Goal: Entertainment & Leisure: Consume media (video, audio)

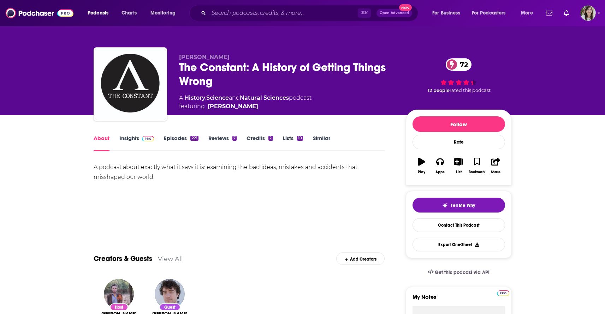
click at [174, 140] on link "Episodes 221" at bounding box center [181, 143] width 34 height 16
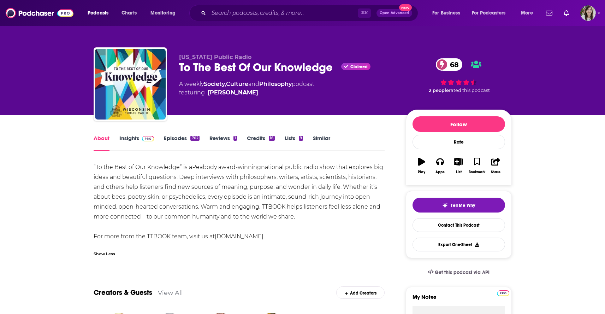
click at [171, 139] on link "Episodes 702" at bounding box center [181, 143] width 35 height 16
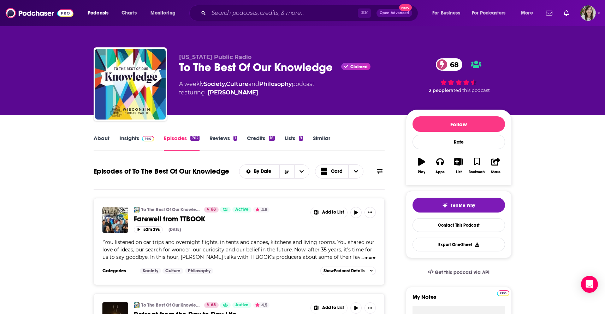
click at [365, 256] on button "more" at bounding box center [370, 257] width 11 height 6
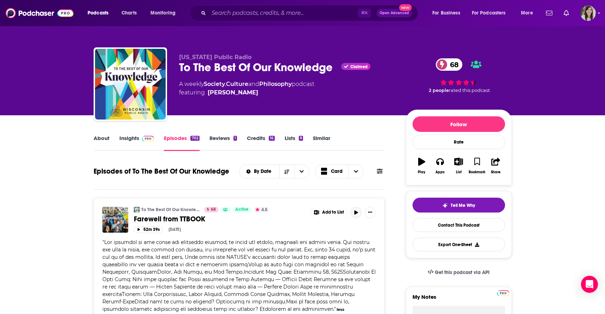
click at [354, 212] on icon "button" at bounding box center [356, 212] width 5 height 4
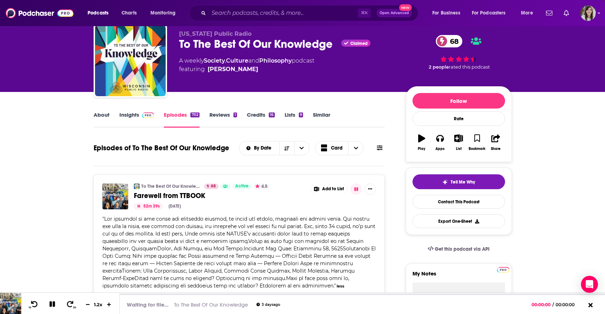
scroll to position [51, 0]
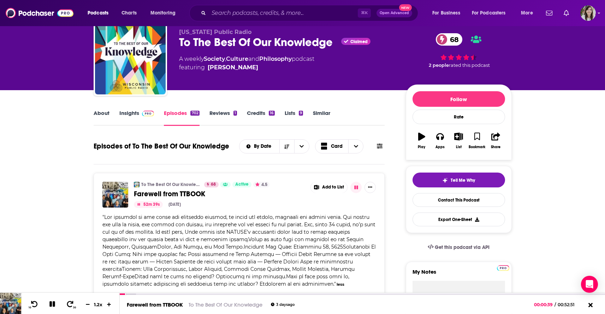
scroll to position [0, 0]
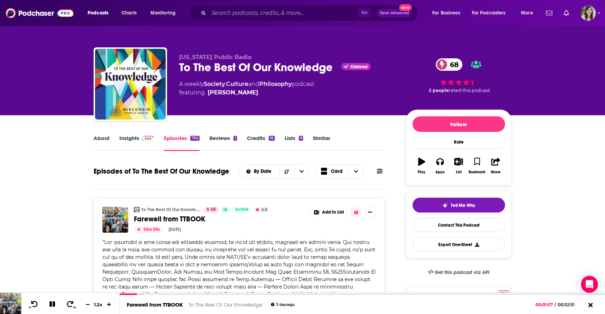
click at [328, 136] on link "Similar" at bounding box center [321, 143] width 17 height 16
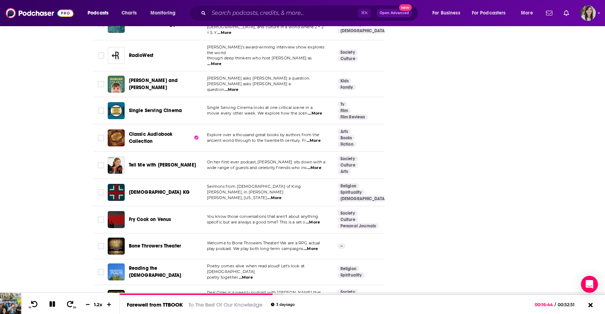
scroll to position [2517, 0]
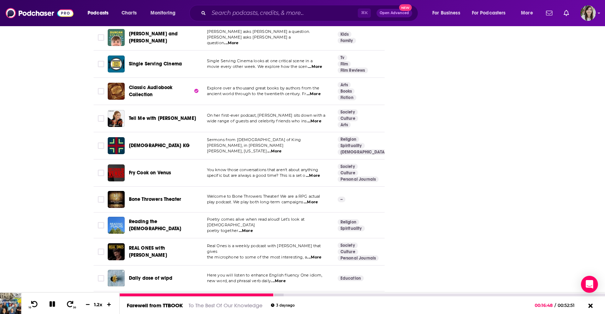
click at [50, 303] on icon at bounding box center [52, 304] width 6 height 6
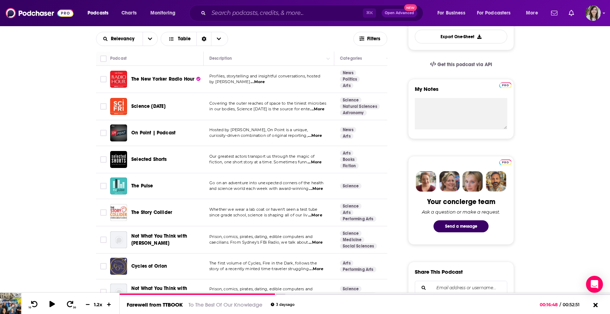
scroll to position [206, 0]
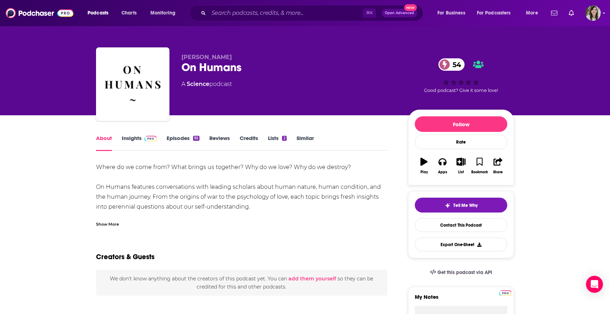
click at [101, 225] on div "Show More" at bounding box center [107, 223] width 23 height 7
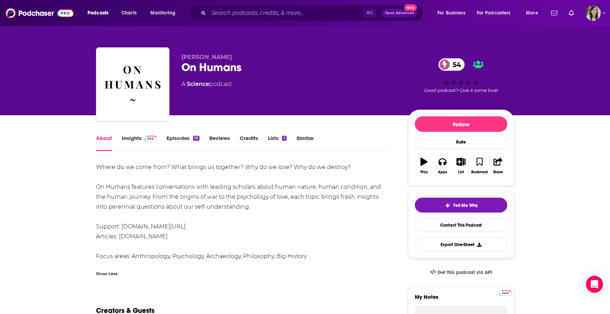
click at [174, 143] on link "Episodes 92" at bounding box center [183, 143] width 33 height 16
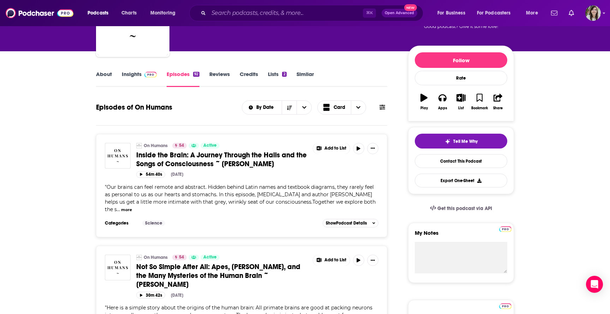
scroll to position [63, 0]
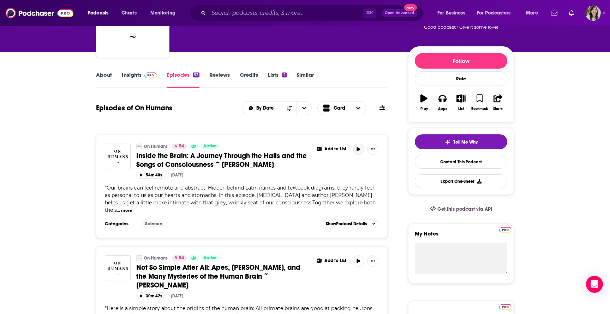
click at [357, 151] on icon "button" at bounding box center [358, 149] width 5 height 4
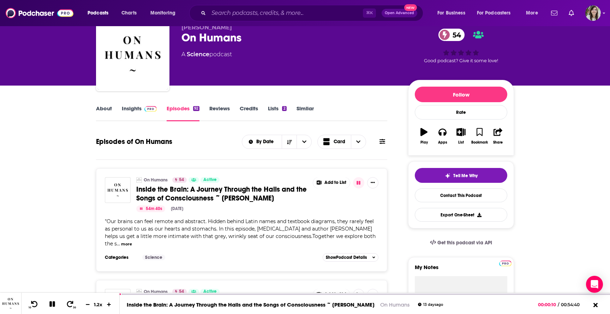
scroll to position [0, 0]
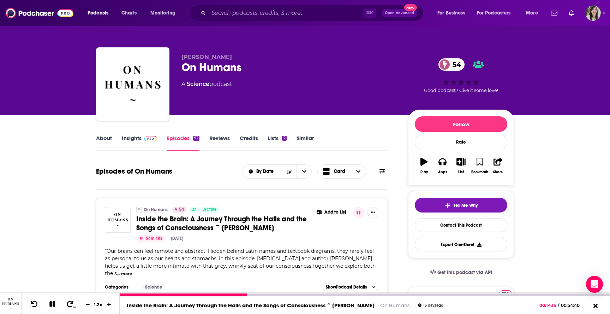
click at [50, 303] on icon at bounding box center [52, 304] width 6 height 6
click at [108, 142] on link "About" at bounding box center [104, 143] width 16 height 16
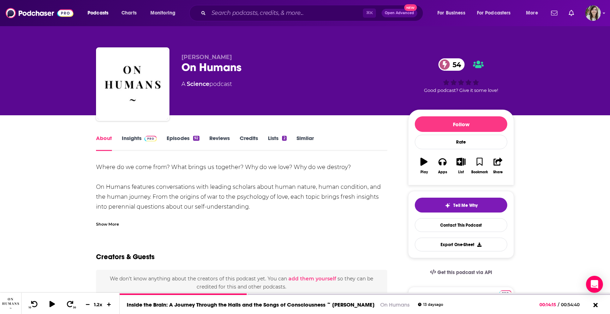
click at [105, 225] on div "Show More" at bounding box center [107, 223] width 23 height 7
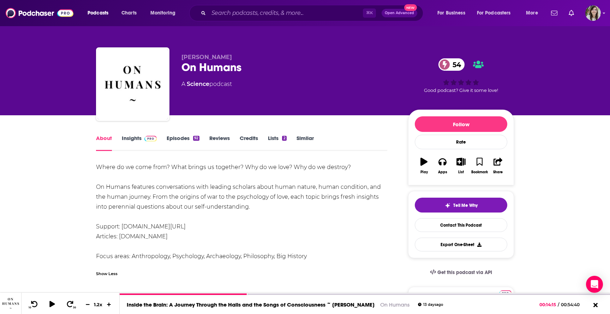
click at [176, 137] on link "Episodes 92" at bounding box center [183, 143] width 33 height 16
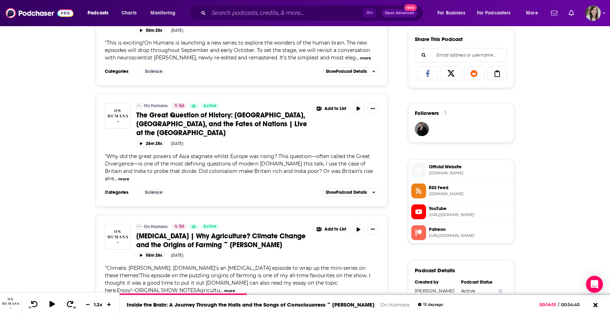
scroll to position [443, 0]
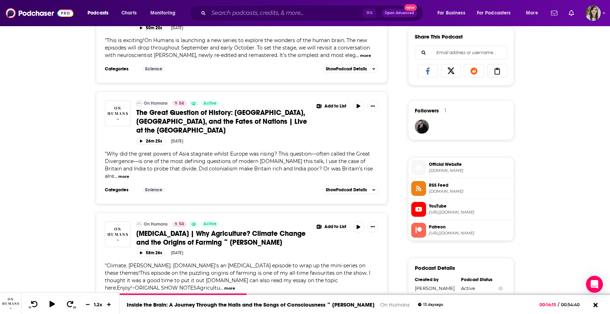
click at [480, 209] on span "YouTube" at bounding box center [470, 206] width 82 height 6
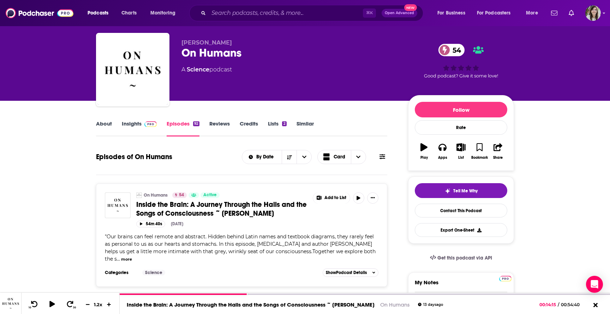
scroll to position [0, 0]
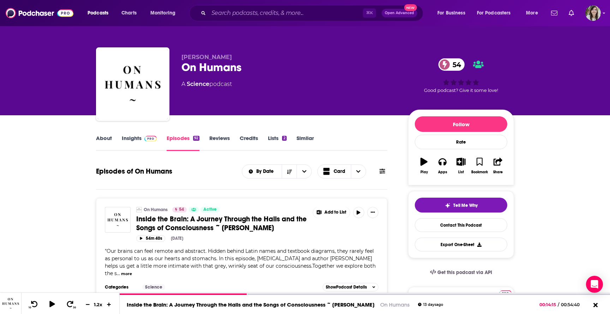
click at [104, 139] on link "About" at bounding box center [104, 143] width 16 height 16
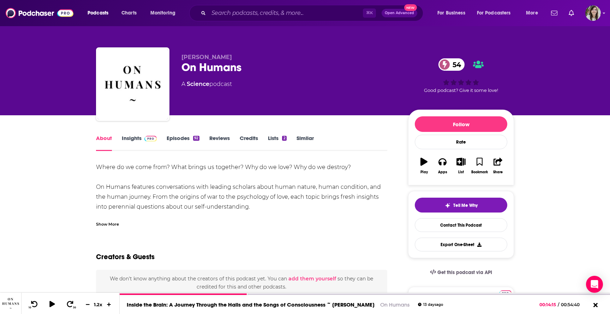
click at [183, 139] on link "Episodes 92" at bounding box center [183, 143] width 33 height 16
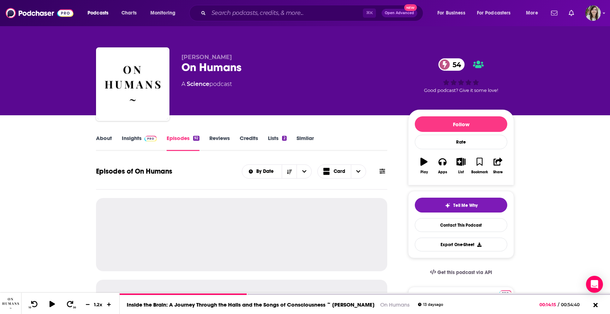
click at [381, 171] on icon at bounding box center [383, 170] width 6 height 5
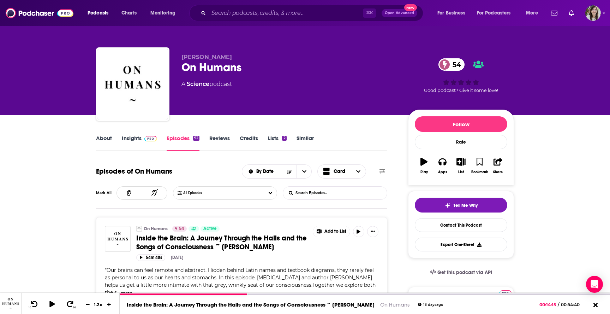
click at [353, 185] on div "Episodes of On Humans By Date Card Mark All All Episodes List Search Input Sear…" at bounding box center [241, 185] width 291 height 46
click at [344, 191] on input "List Search Input" at bounding box center [320, 193] width 74 height 13
type input "community"
click at [102, 138] on link "About" at bounding box center [104, 143] width 16 height 16
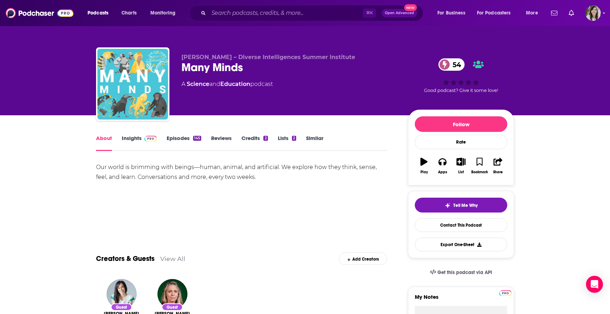
click at [174, 140] on link "Episodes 145" at bounding box center [184, 143] width 35 height 16
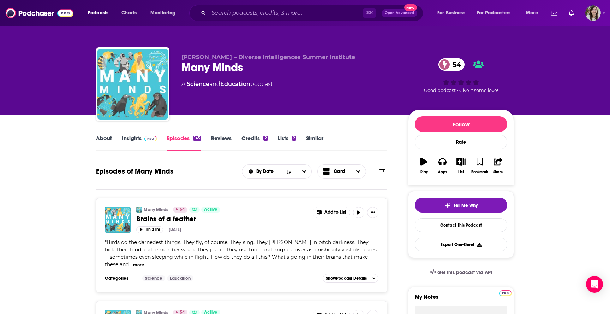
click at [106, 137] on link "About" at bounding box center [104, 143] width 16 height 16
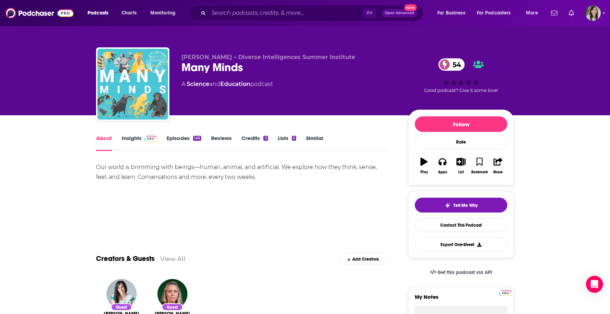
click at [170, 139] on link "Episodes 145" at bounding box center [184, 143] width 35 height 16
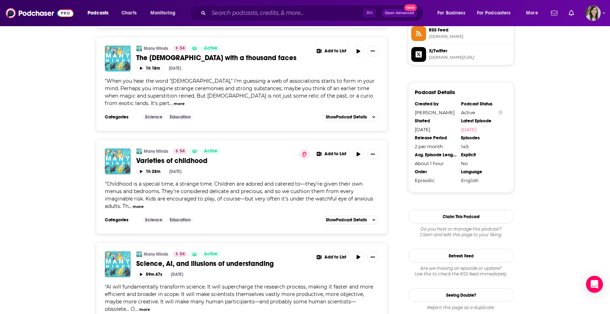
scroll to position [662, 0]
click at [138, 209] on button "more" at bounding box center [138, 206] width 11 height 6
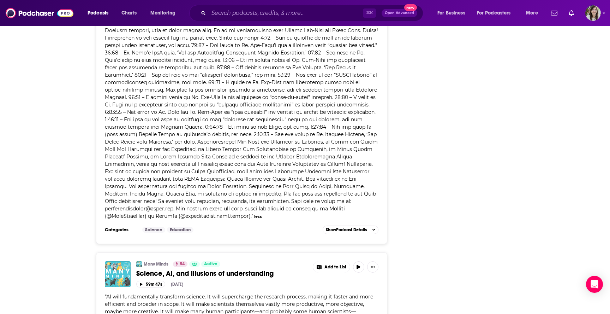
scroll to position [950, 0]
drag, startPoint x: 106, startPoint y: 214, endPoint x: 185, endPoint y: 213, distance: 78.8
click at [185, 213] on span at bounding box center [241, 55] width 273 height 325
copy span "manymindspodcast@gmail.com"
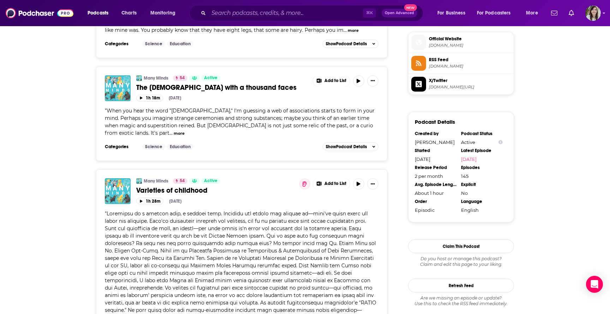
scroll to position [629, 0]
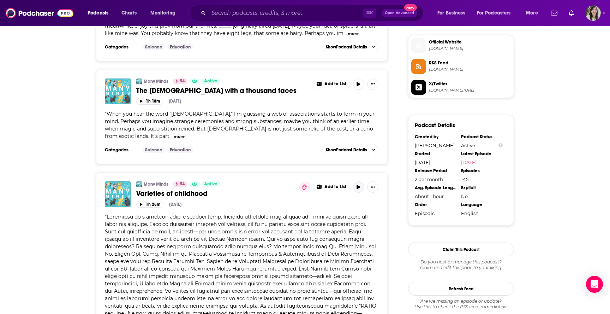
click at [362, 193] on button "button" at bounding box center [358, 186] width 11 height 11
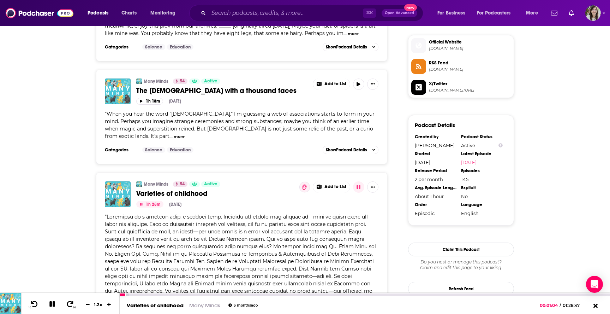
click at [50, 302] on icon at bounding box center [52, 304] width 6 height 6
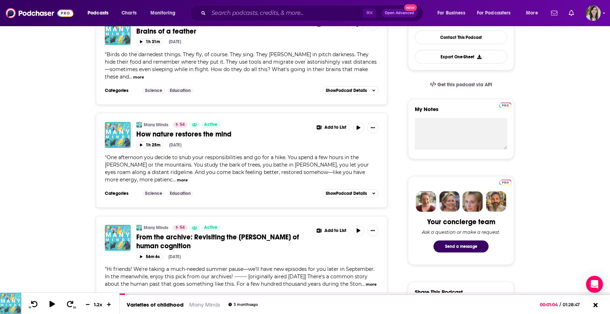
scroll to position [0, 0]
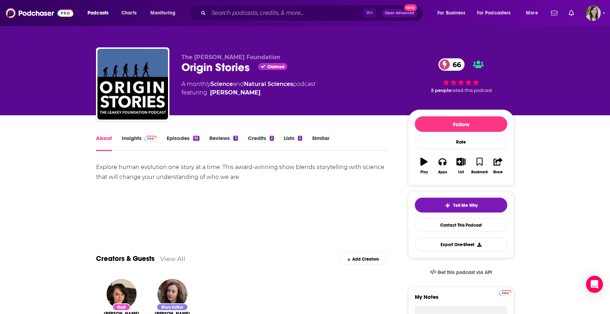
click at [131, 143] on link "Insights" at bounding box center [139, 143] width 35 height 16
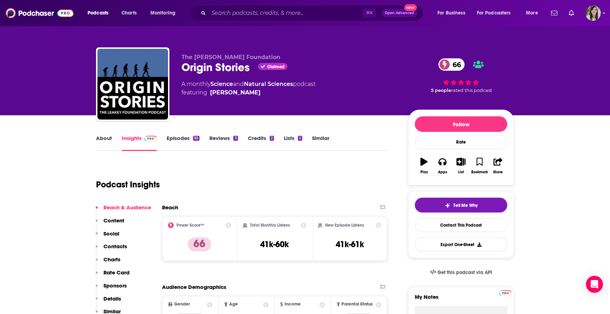
click at [177, 137] on link "Episodes 92" at bounding box center [183, 143] width 33 height 16
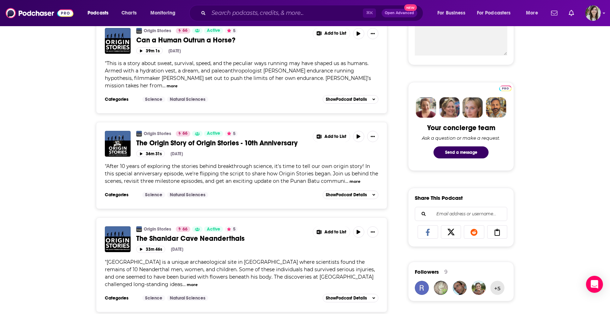
scroll to position [286, 0]
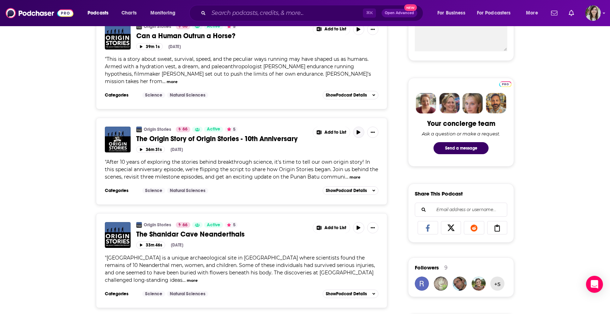
click at [360, 131] on button "button" at bounding box center [358, 131] width 11 height 11
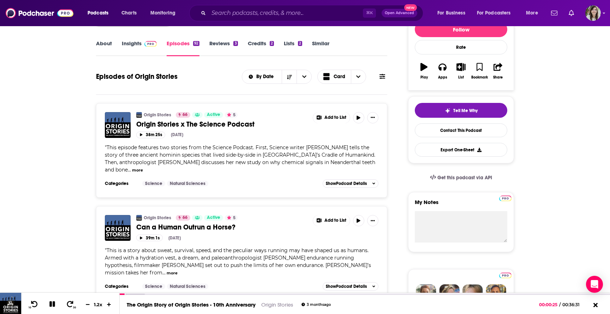
scroll to position [94, 0]
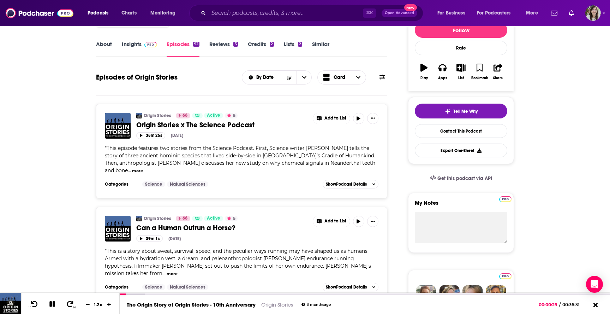
click at [132, 171] on button "more" at bounding box center [137, 171] width 11 height 6
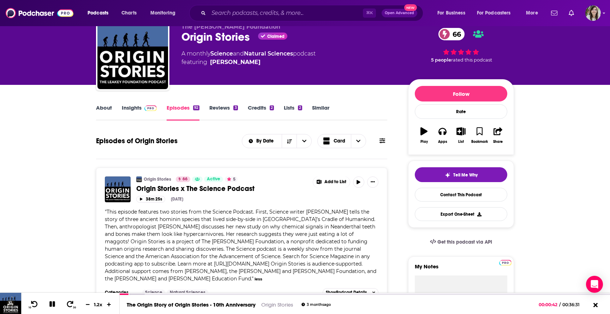
scroll to position [0, 0]
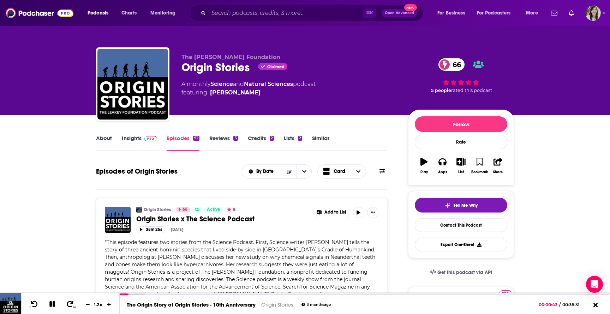
click at [104, 144] on link "About" at bounding box center [104, 143] width 16 height 16
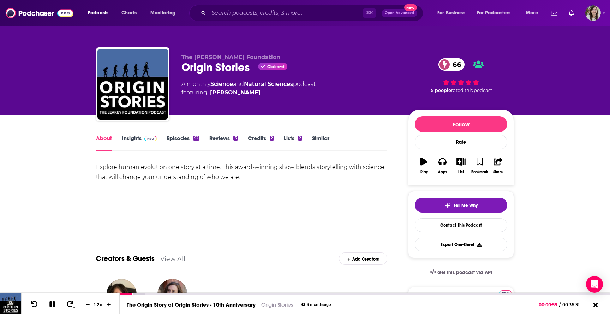
click at [181, 136] on link "Episodes 92" at bounding box center [183, 143] width 33 height 16
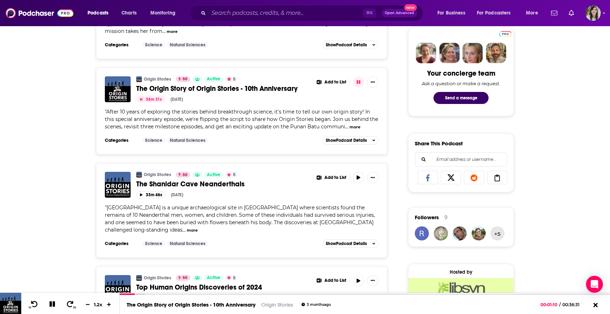
scroll to position [339, 0]
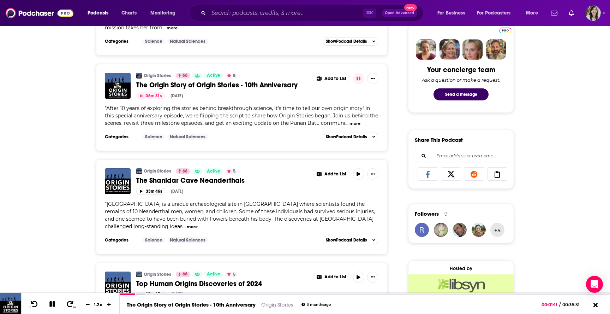
click at [187, 227] on button "more" at bounding box center [192, 227] width 11 height 6
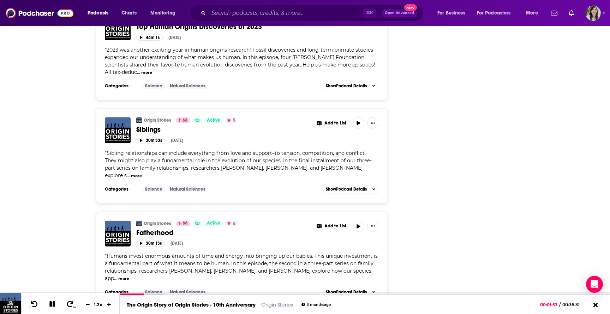
scroll to position [1665, 0]
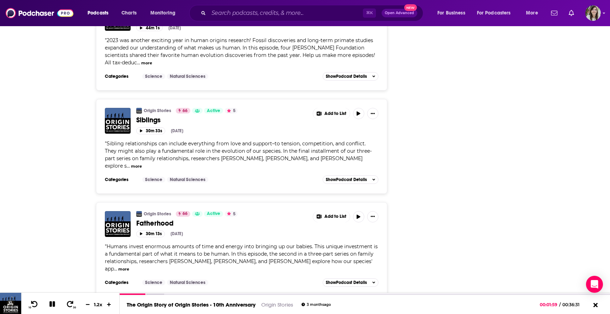
click at [126, 266] on button "more" at bounding box center [123, 269] width 11 height 6
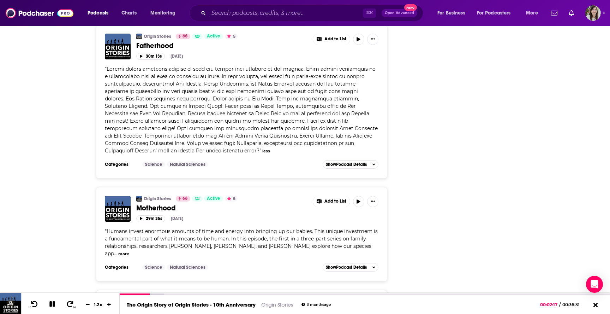
scroll to position [1844, 0]
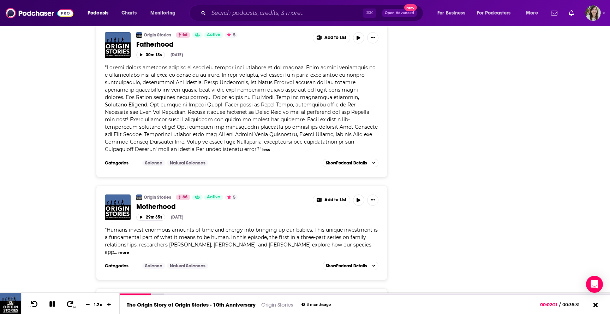
click at [118, 249] on button "more" at bounding box center [123, 252] width 11 height 6
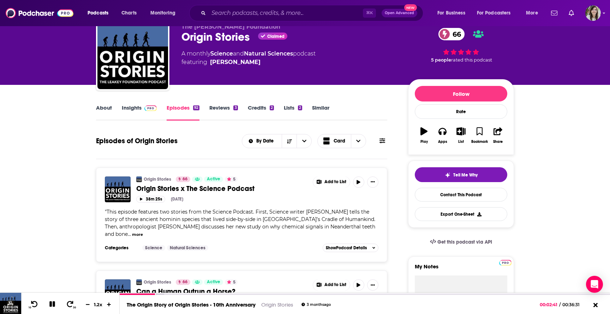
scroll to position [0, 0]
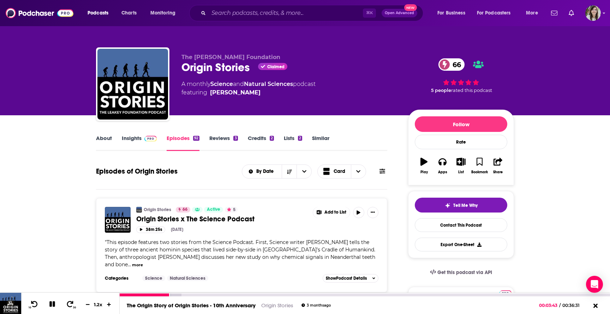
click at [49, 301] on icon at bounding box center [52, 304] width 6 height 6
click at [35, 304] on icon at bounding box center [34, 303] width 9 height 7
click at [55, 305] on icon at bounding box center [52, 303] width 9 height 7
click at [51, 303] on icon at bounding box center [52, 304] width 6 height 6
click at [51, 304] on icon at bounding box center [52, 303] width 6 height 7
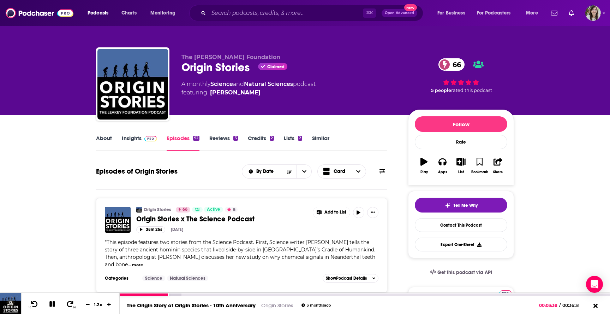
click at [51, 304] on icon at bounding box center [52, 304] width 8 height 6
click at [48, 306] on icon at bounding box center [52, 303] width 9 height 7
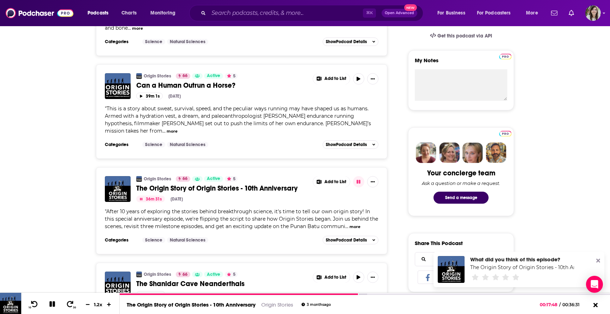
scroll to position [238, 0]
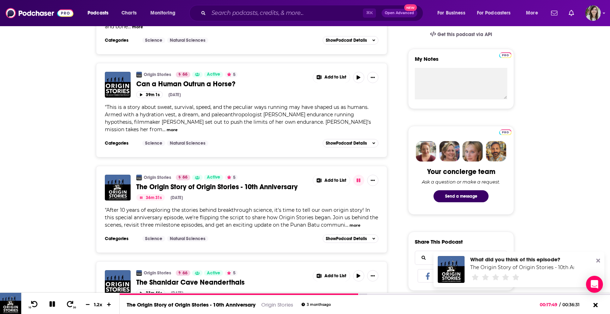
click at [358, 228] on button "more" at bounding box center [355, 225] width 11 height 6
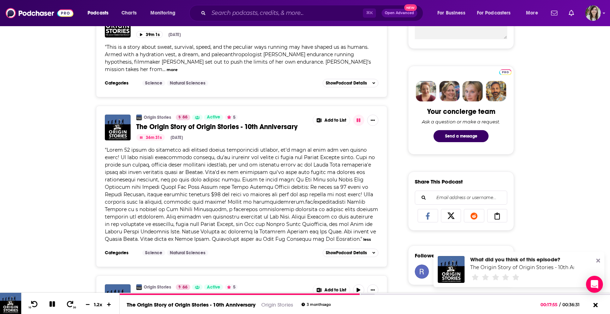
scroll to position [298, 0]
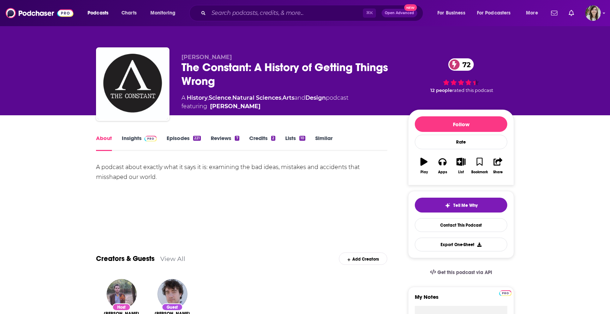
click at [179, 142] on link "Episodes 221" at bounding box center [184, 143] width 34 height 16
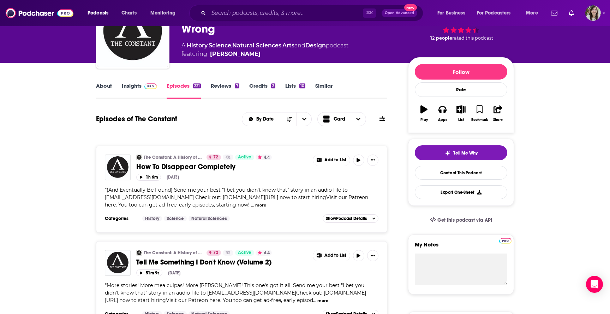
scroll to position [53, 0]
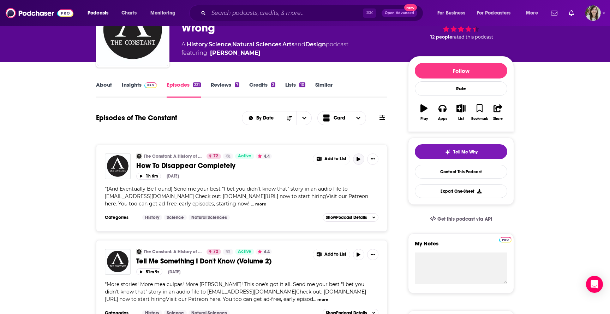
click at [360, 162] on button "button" at bounding box center [358, 158] width 11 height 11
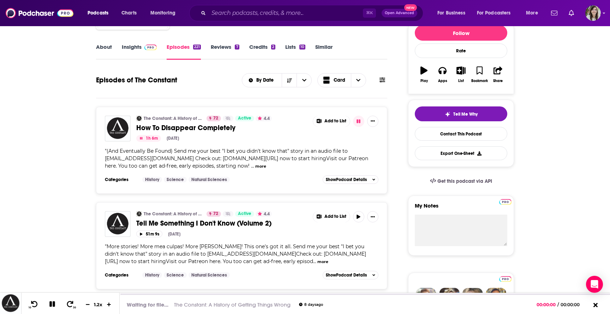
scroll to position [92, 0]
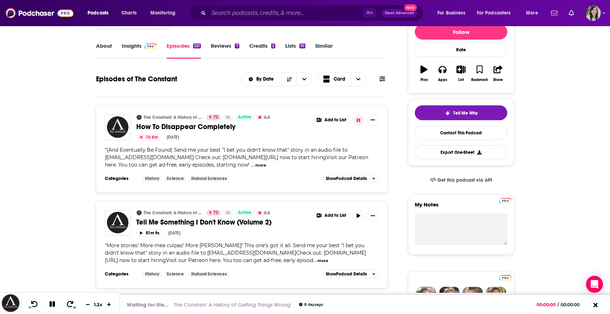
click at [266, 165] on button "more" at bounding box center [260, 165] width 11 height 6
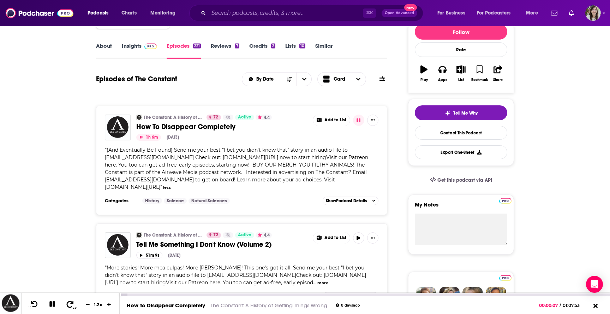
click at [68, 305] on icon at bounding box center [70, 303] width 9 height 7
click at [35, 307] on icon at bounding box center [34, 303] width 9 height 7
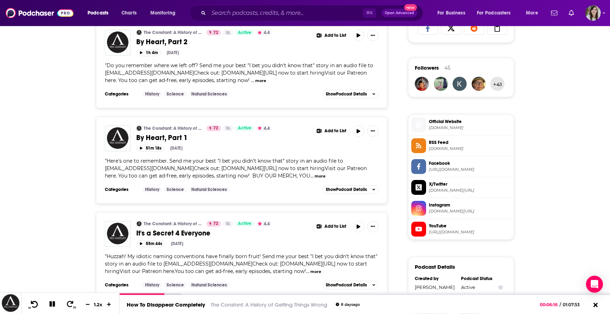
scroll to position [417, 0]
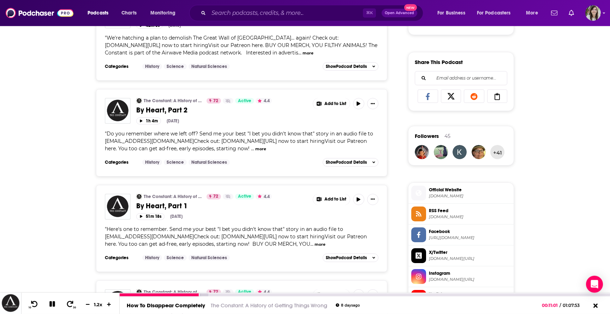
click at [52, 309] on div "10 30 1.2 x" at bounding box center [70, 302] width 99 height 21
click at [52, 305] on icon at bounding box center [52, 304] width 6 height 6
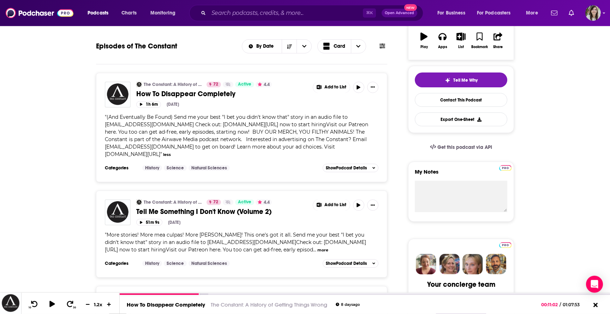
scroll to position [0, 0]
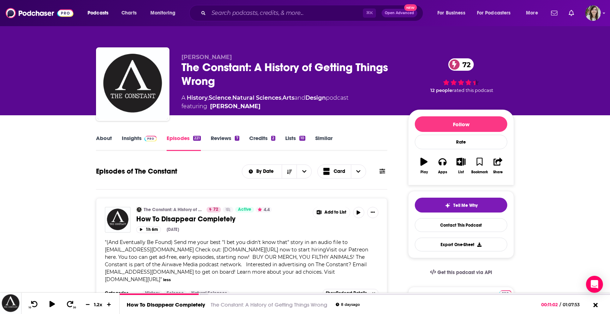
click at [134, 137] on link "Insights" at bounding box center [139, 143] width 35 height 16
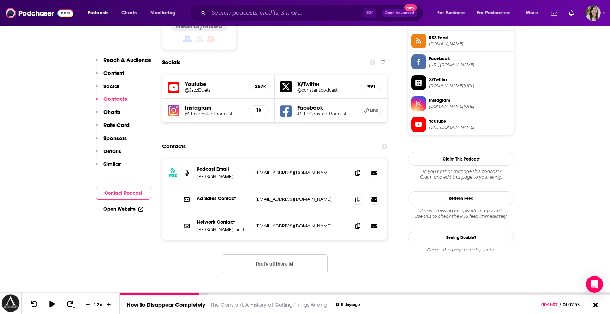
scroll to position [594, 0]
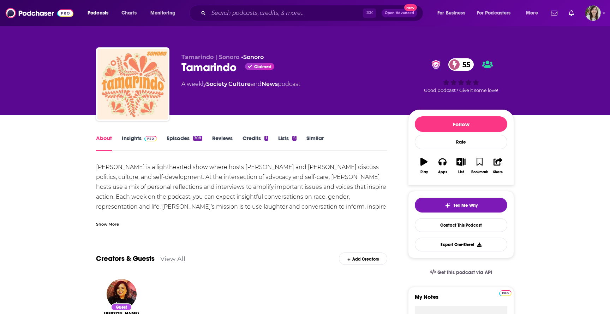
click at [102, 226] on div "Show More" at bounding box center [107, 223] width 23 height 7
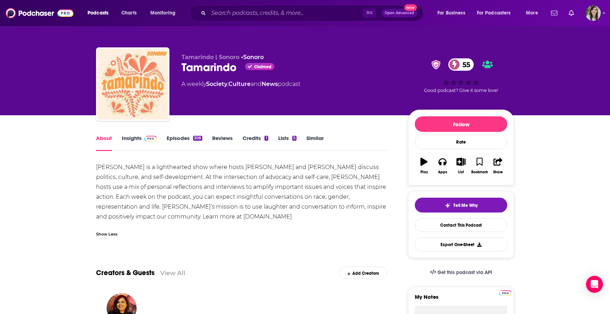
click at [176, 138] on link "Episodes 308" at bounding box center [185, 143] width 36 height 16
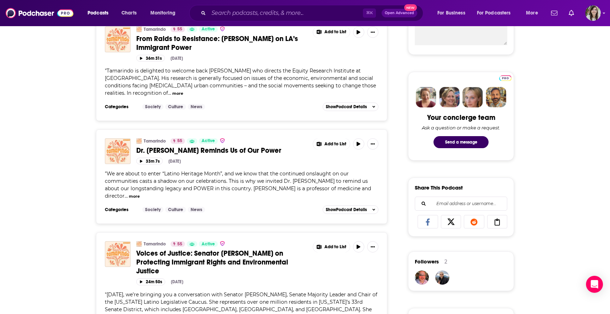
scroll to position [293, 0]
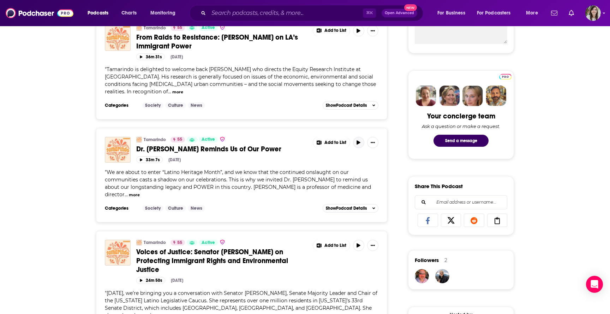
click at [359, 140] on icon "button" at bounding box center [359, 142] width 4 height 4
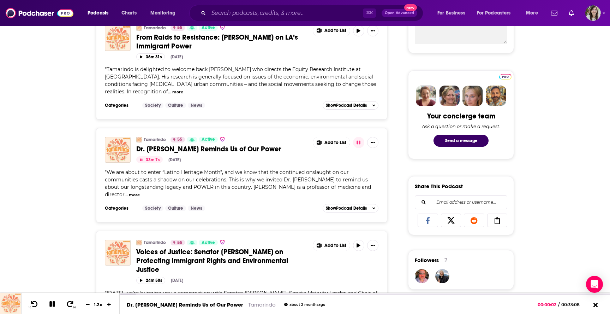
click at [135, 192] on button "more" at bounding box center [134, 195] width 11 height 6
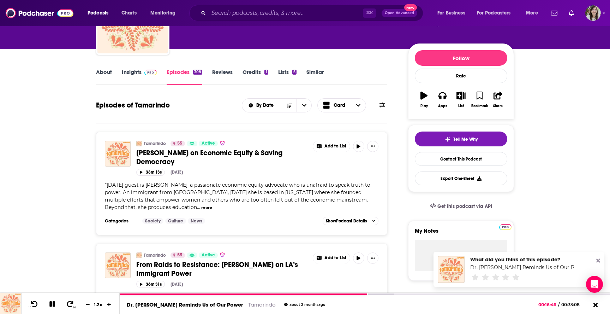
scroll to position [0, 0]
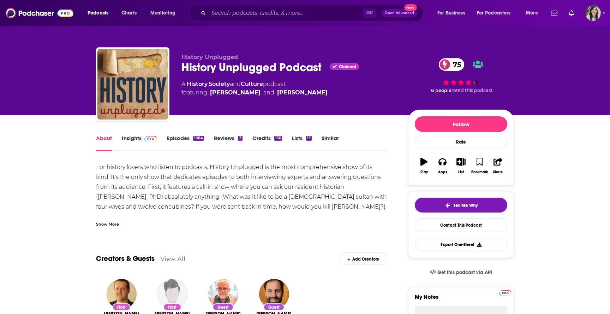
click at [115, 224] on div "Show More" at bounding box center [107, 223] width 23 height 7
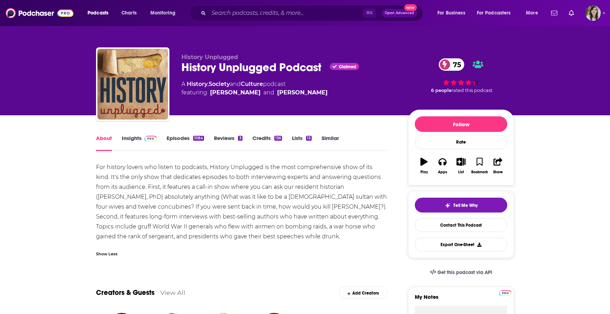
click at [131, 146] on link "Insights" at bounding box center [139, 143] width 35 height 16
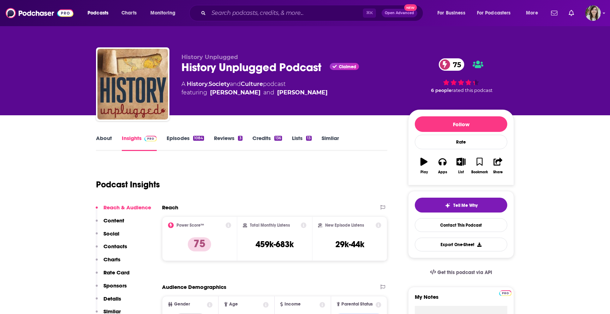
click at [169, 138] on link "Episodes 1084" at bounding box center [185, 143] width 37 height 16
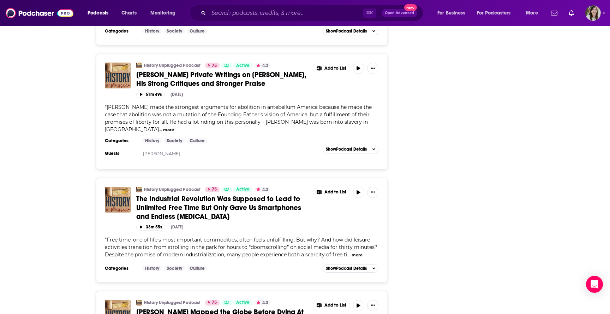
scroll to position [1243, 0]
click at [177, 194] on span "The Industrial Revolution Was Supposed to Lead to Unlimited Free Time But Only …" at bounding box center [218, 207] width 165 height 26
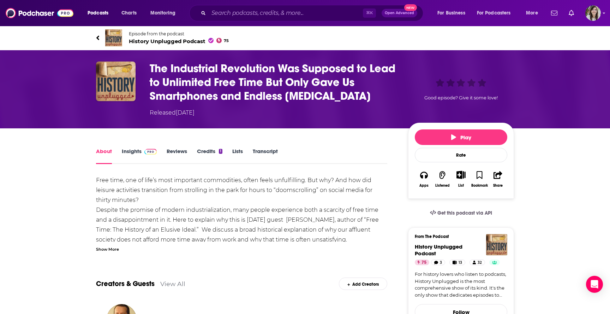
click at [107, 251] on div "Show More" at bounding box center [107, 248] width 23 height 7
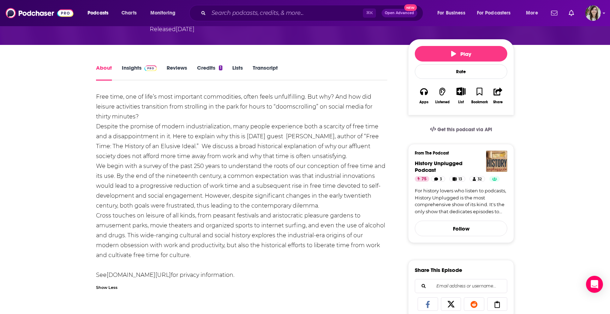
scroll to position [82, 0]
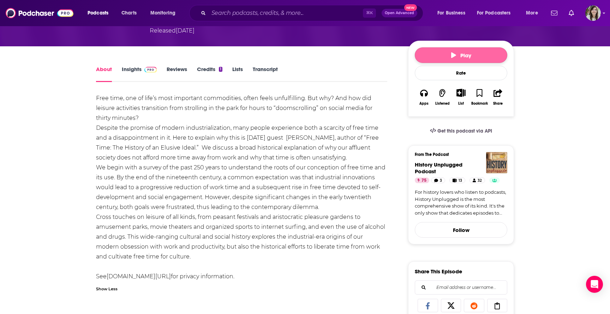
click at [441, 53] on button "Play" at bounding box center [461, 55] width 93 height 16
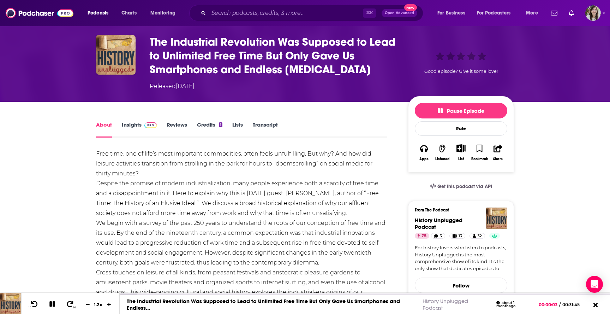
scroll to position [0, 0]
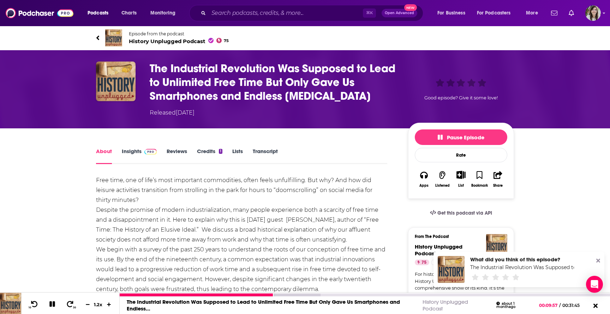
click at [52, 300] on button at bounding box center [52, 304] width 12 height 9
click at [52, 300] on button at bounding box center [52, 304] width 13 height 10
